Goal: Task Accomplishment & Management: Use online tool/utility

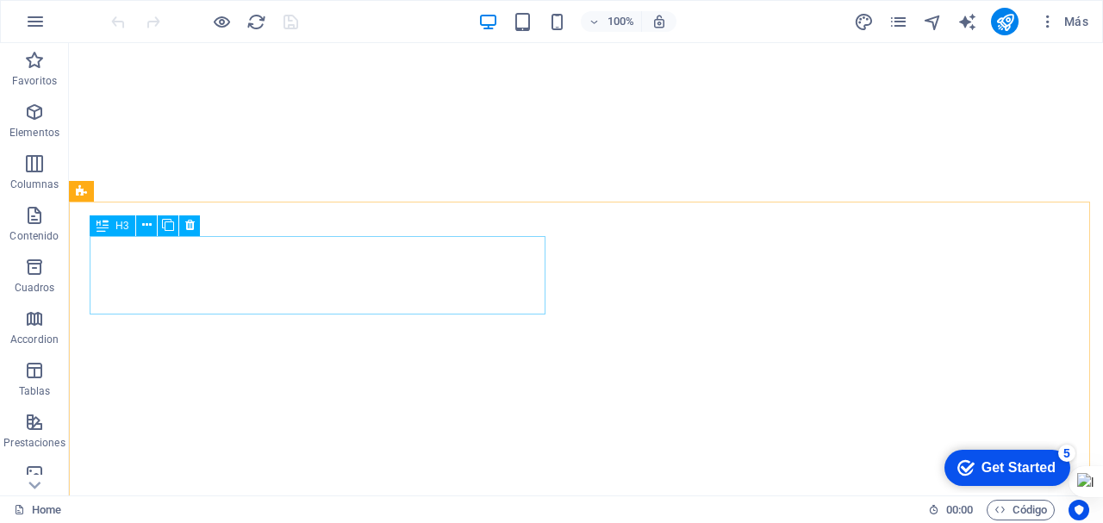
click at [108, 226] on icon at bounding box center [103, 225] width 12 height 21
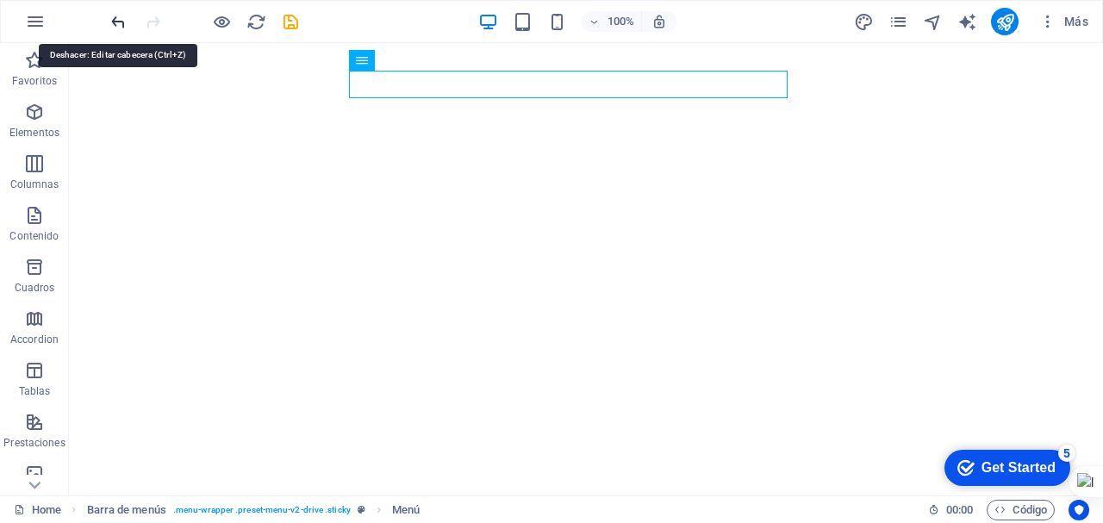
click at [114, 18] on icon "undo" at bounding box center [119, 22] width 20 height 20
click at [153, 19] on icon "redo" at bounding box center [153, 22] width 20 height 20
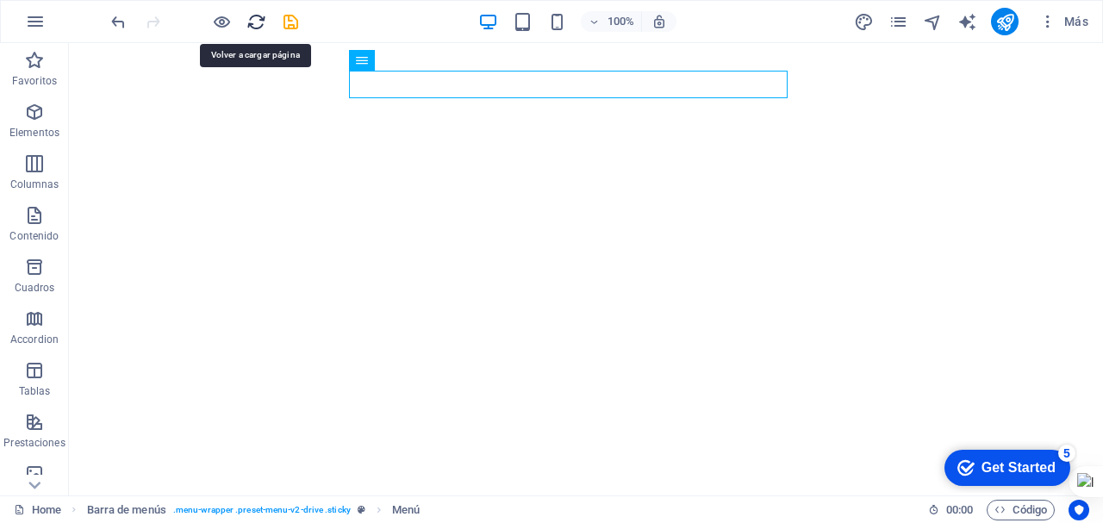
click at [258, 22] on icon "reload" at bounding box center [256, 22] width 20 height 20
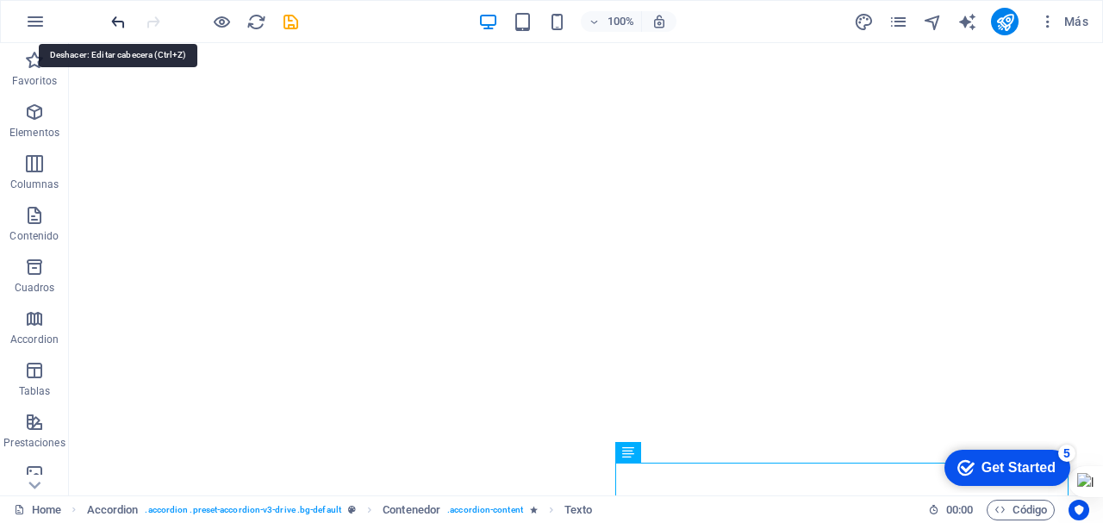
click at [113, 21] on icon "undo" at bounding box center [119, 22] width 20 height 20
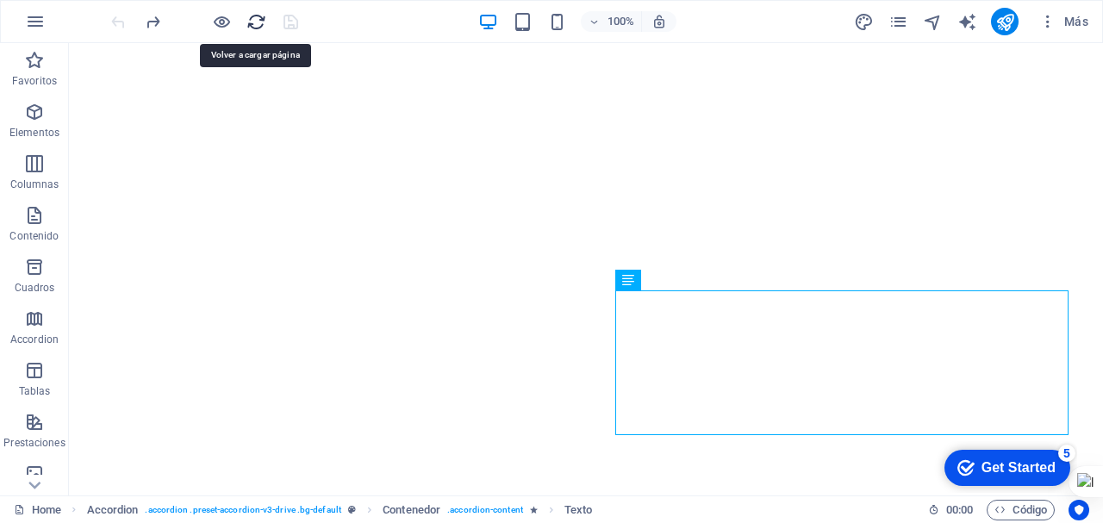
click at [257, 20] on icon "reload" at bounding box center [256, 22] width 20 height 20
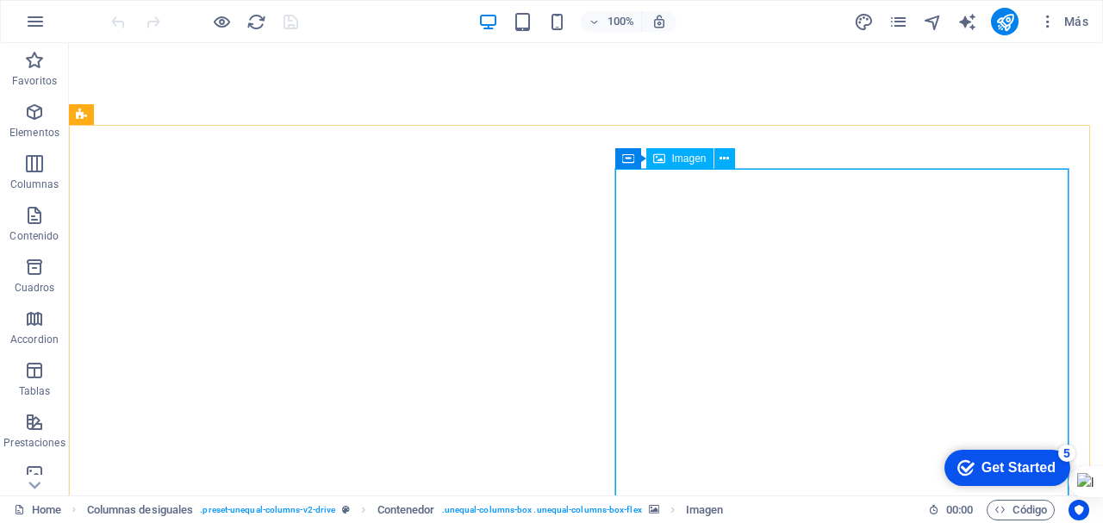
click at [657, 158] on icon at bounding box center [659, 158] width 12 height 21
click at [710, 159] on icon at bounding box center [711, 158] width 9 height 18
click at [724, 159] on icon at bounding box center [724, 159] width 9 height 18
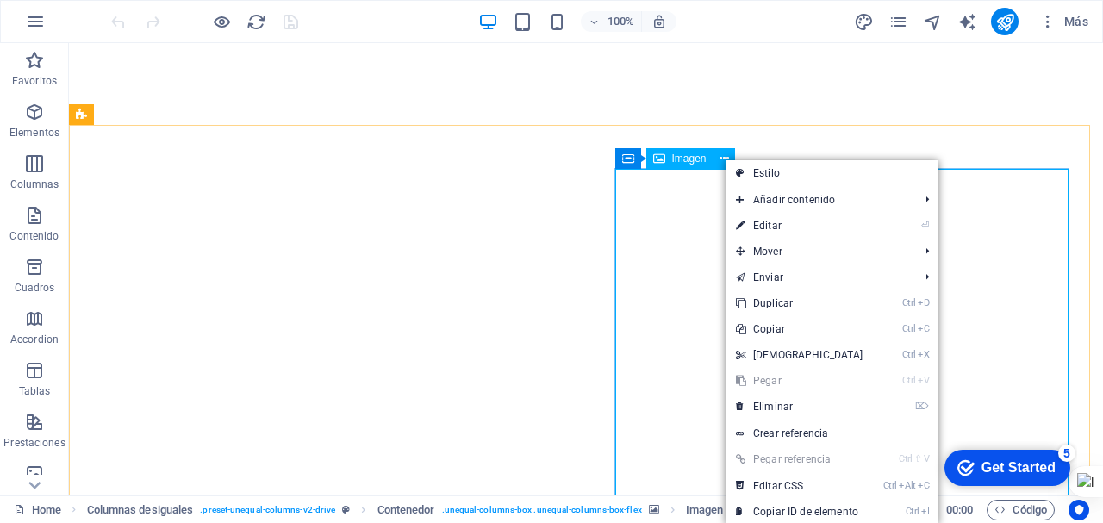
click at [689, 158] on span "Imagen" at bounding box center [689, 158] width 34 height 10
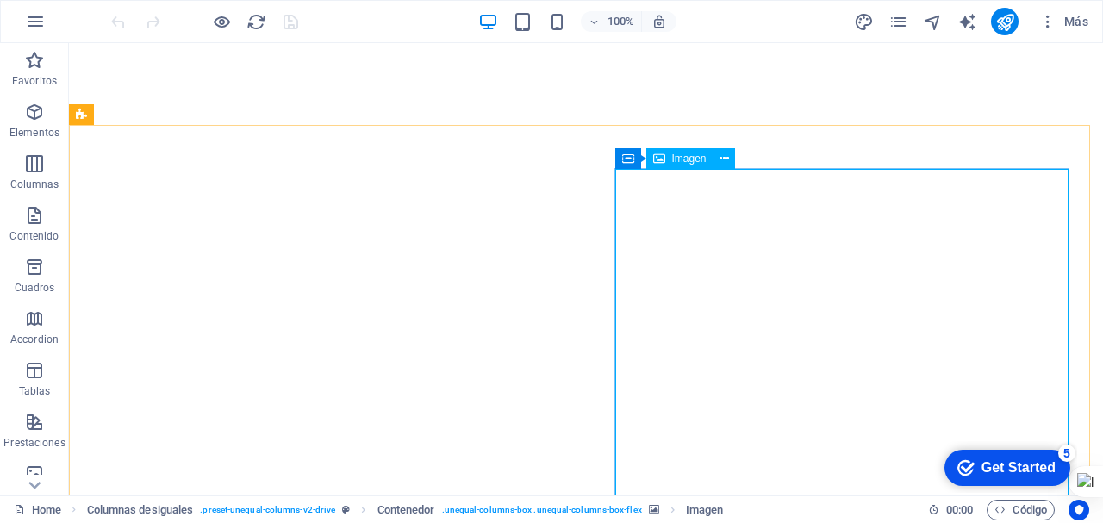
click at [662, 158] on icon at bounding box center [659, 158] width 12 height 21
click at [627, 160] on icon at bounding box center [627, 157] width 12 height 21
click at [724, 157] on icon at bounding box center [724, 159] width 9 height 18
click at [724, 153] on icon at bounding box center [724, 159] width 9 height 18
select select "%"
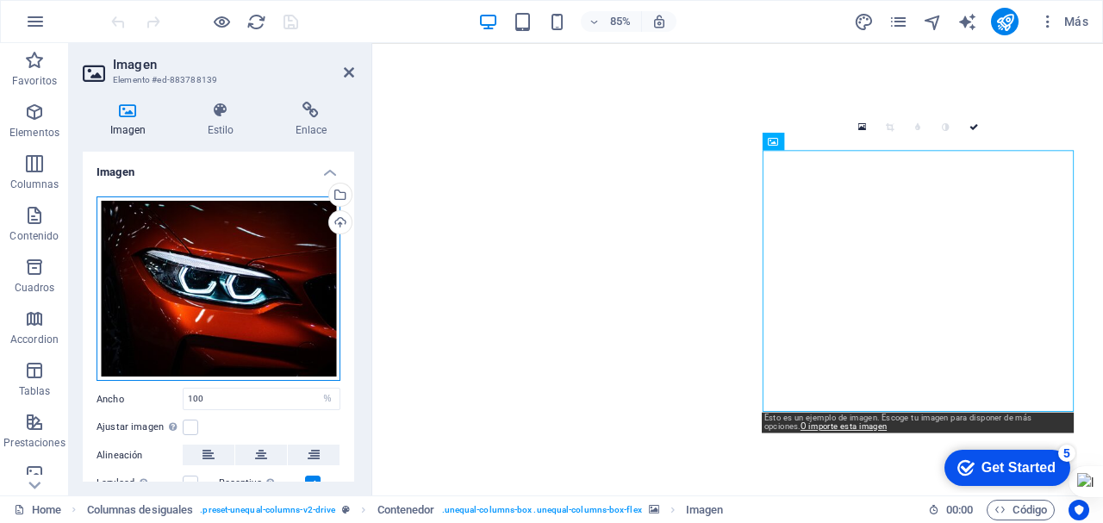
click at [197, 246] on div "Arrastra archivos aquí, haz clic para escoger archivos o selecciona archivos de…" at bounding box center [219, 288] width 244 height 185
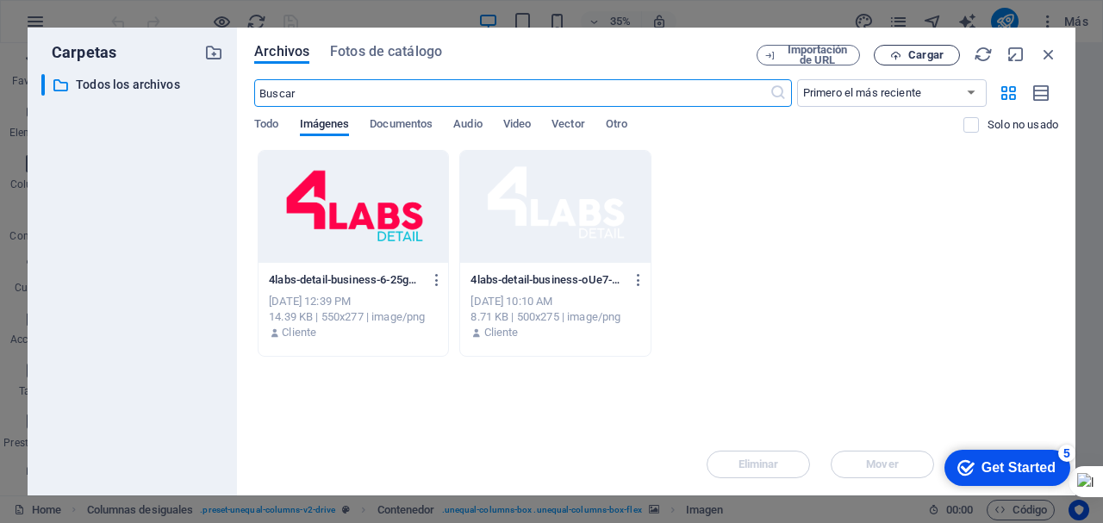
click at [919, 56] on span "Cargar" at bounding box center [925, 55] width 35 height 10
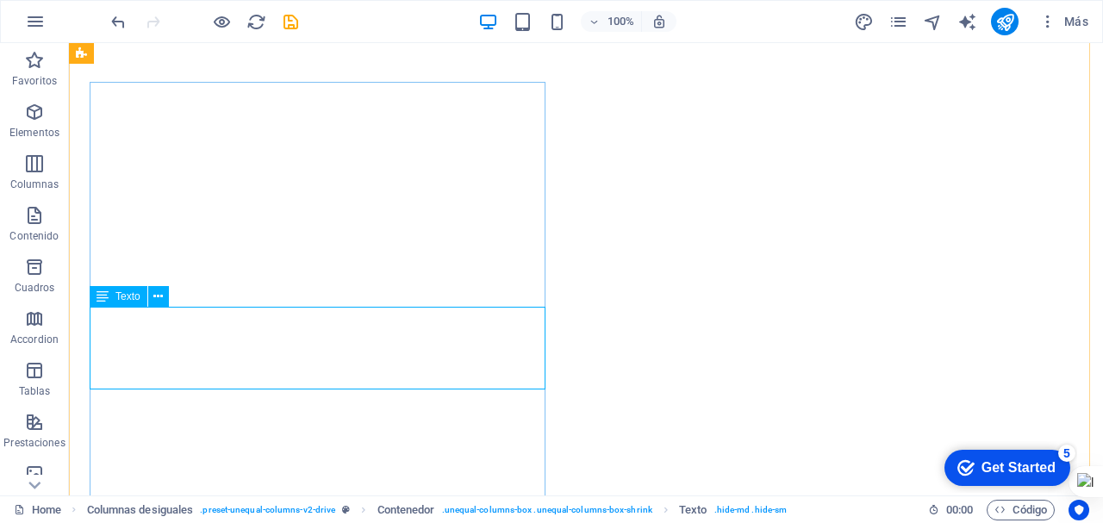
click at [98, 296] on icon at bounding box center [103, 296] width 12 height 21
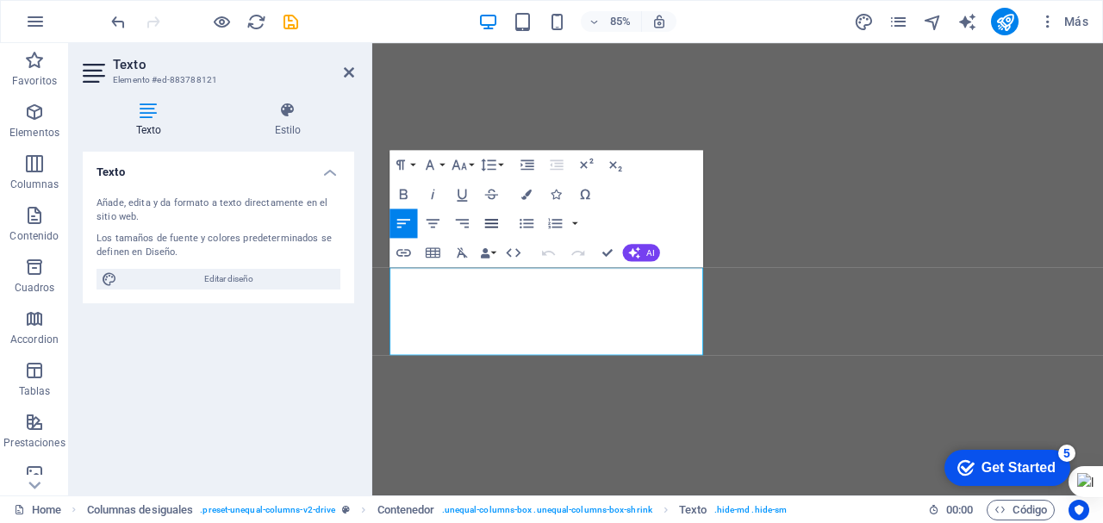
click at [490, 221] on icon "button" at bounding box center [491, 223] width 13 height 9
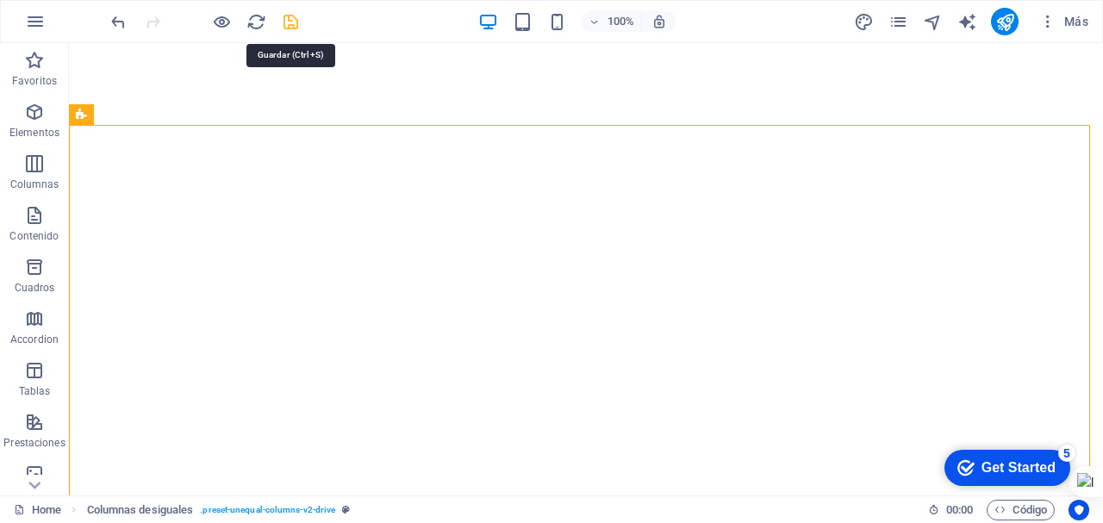
click at [289, 22] on icon "save" at bounding box center [291, 22] width 20 height 20
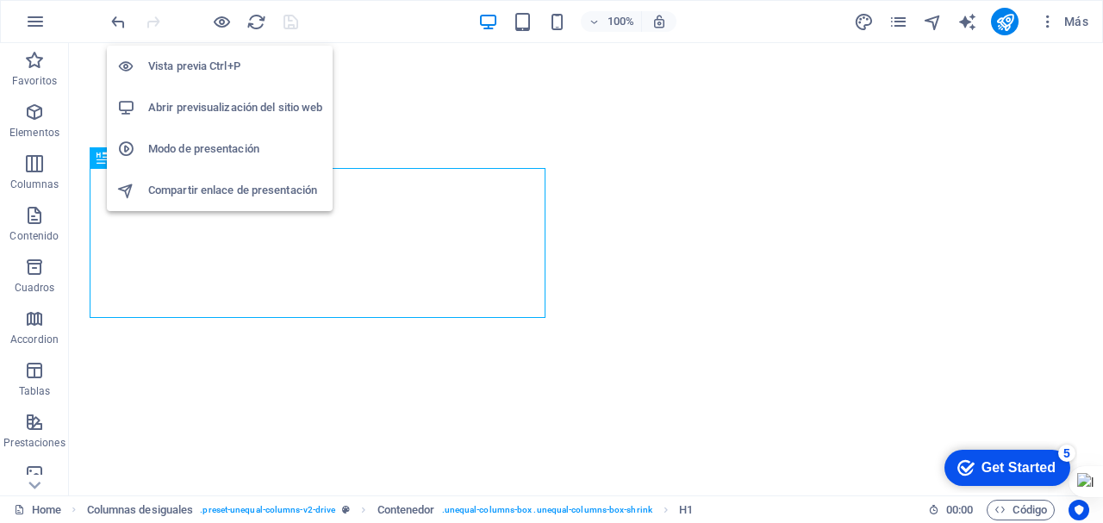
click at [214, 64] on h6 "Vista previa Ctrl+P" at bounding box center [235, 66] width 174 height 21
